Goal: Communication & Community: Share content

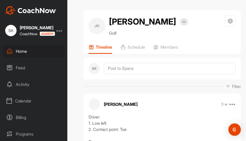
click at [21, 50] on div "Home" at bounding box center [34, 51] width 62 height 13
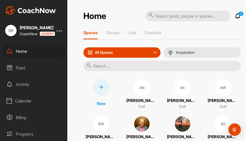
click at [98, 64] on input "text" at bounding box center [161, 66] width 157 height 10
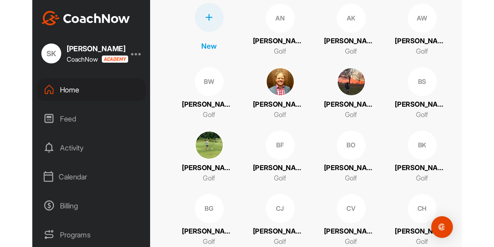
scroll to position [78, 0]
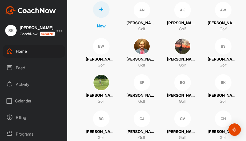
click at [184, 84] on div "BO" at bounding box center [182, 82] width 17 height 17
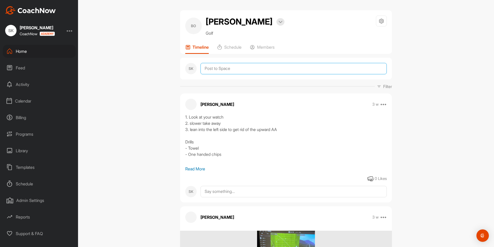
click at [232, 70] on textarea at bounding box center [294, 68] width 186 height 11
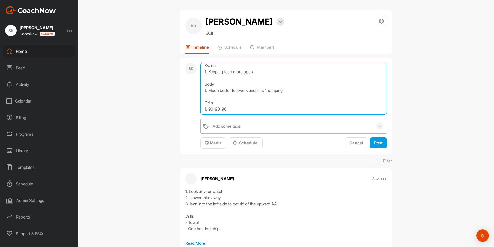
scroll to position [31, 0]
type textarea "Take away 1. Locked wrist-Hands work more in rather than out Swing 1. Keeping f…"
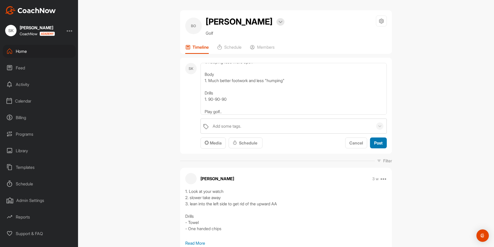
click at [245, 141] on span "Post" at bounding box center [378, 142] width 9 height 5
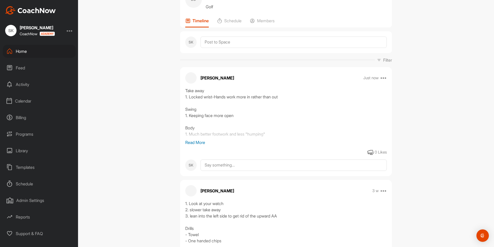
scroll to position [26, 0]
